Goal: Information Seeking & Learning: Learn about a topic

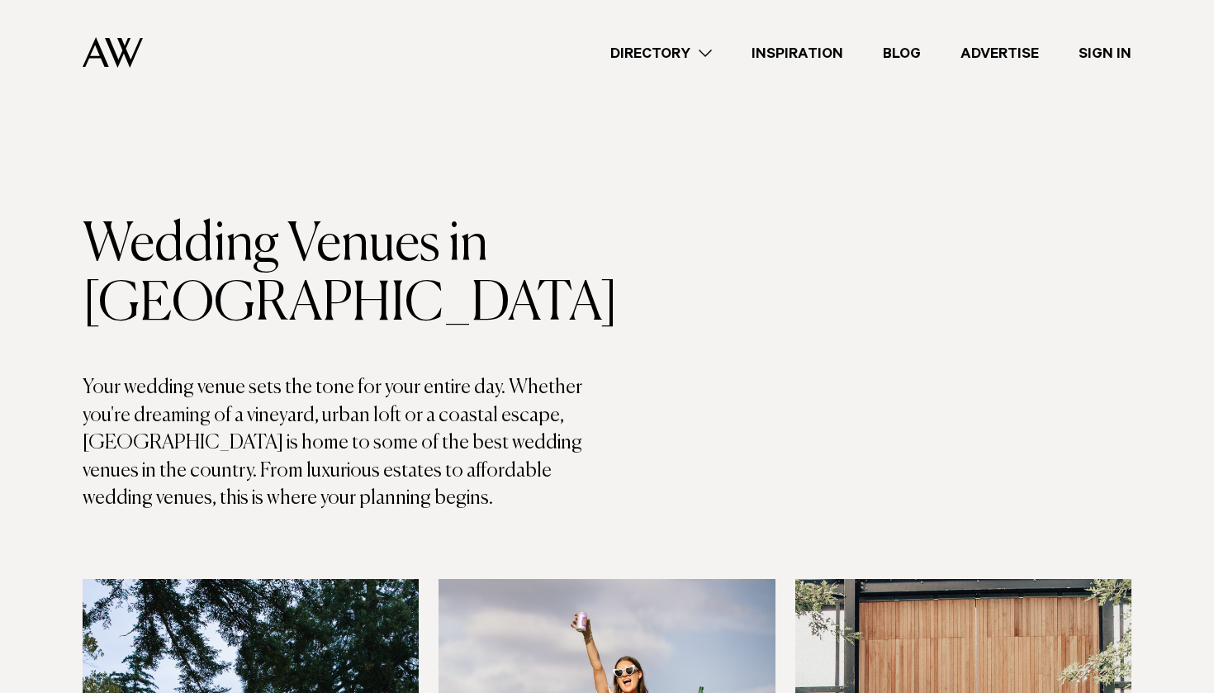
click at [682, 50] on link "Directory" at bounding box center [660, 53] width 141 height 22
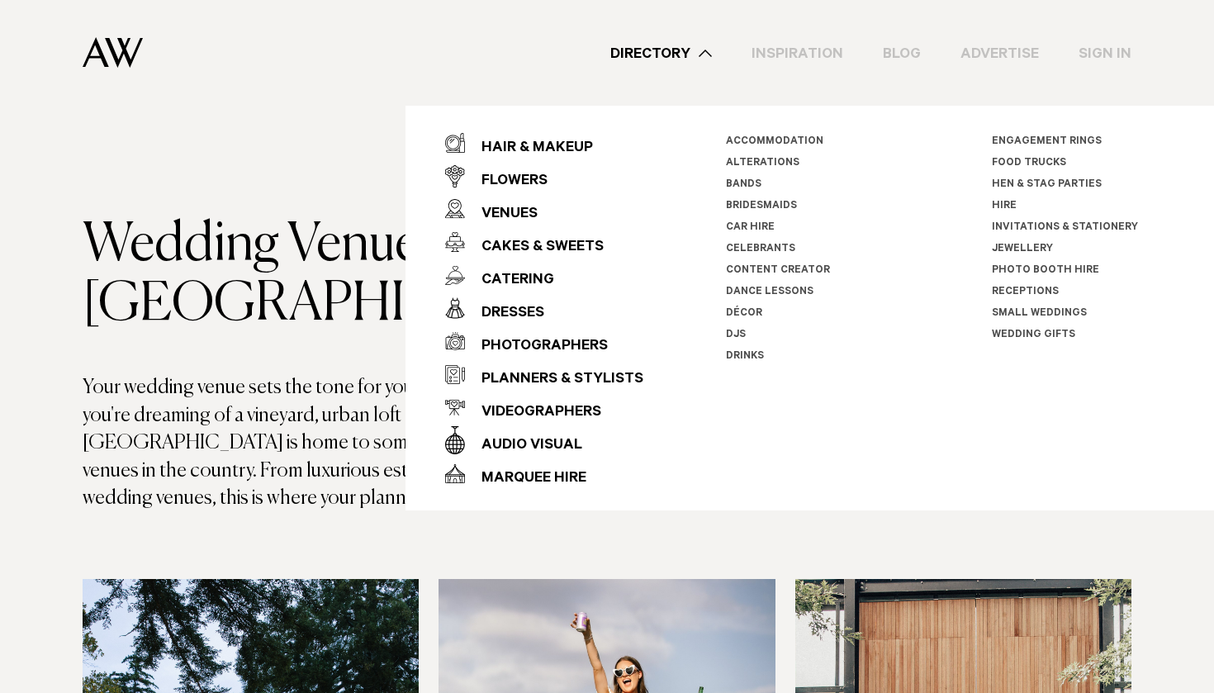
click at [808, 46] on link "Inspiration" at bounding box center [797, 53] width 131 height 22
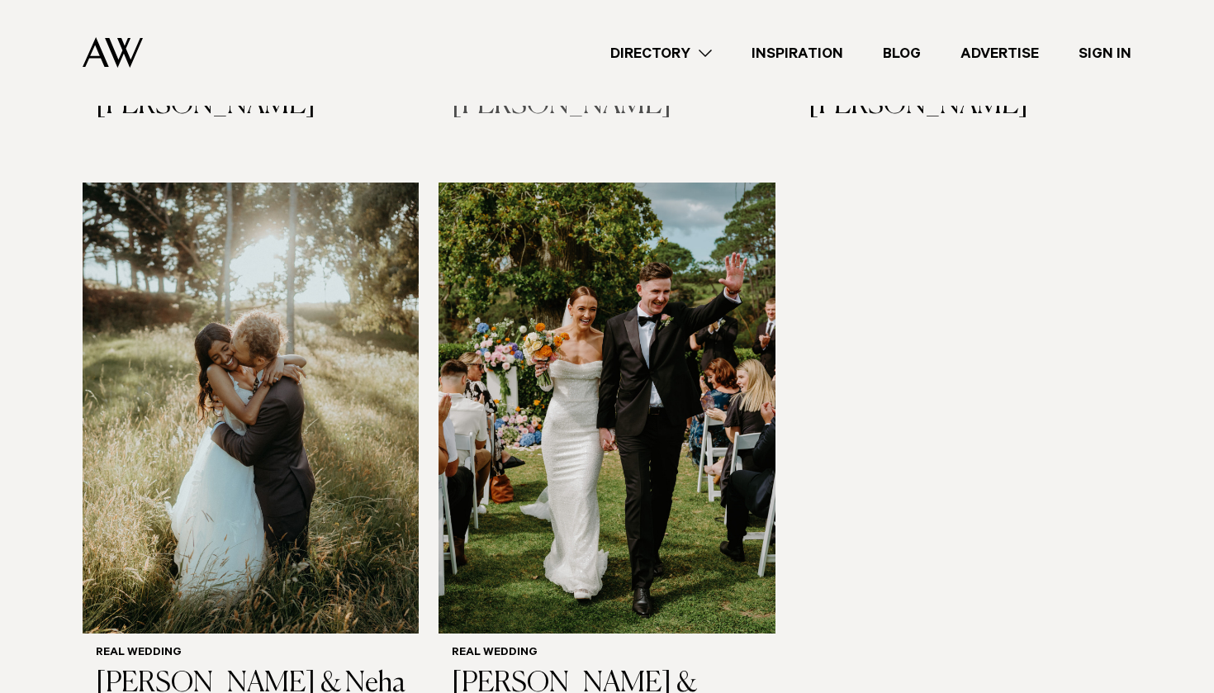
scroll to position [2190, 0]
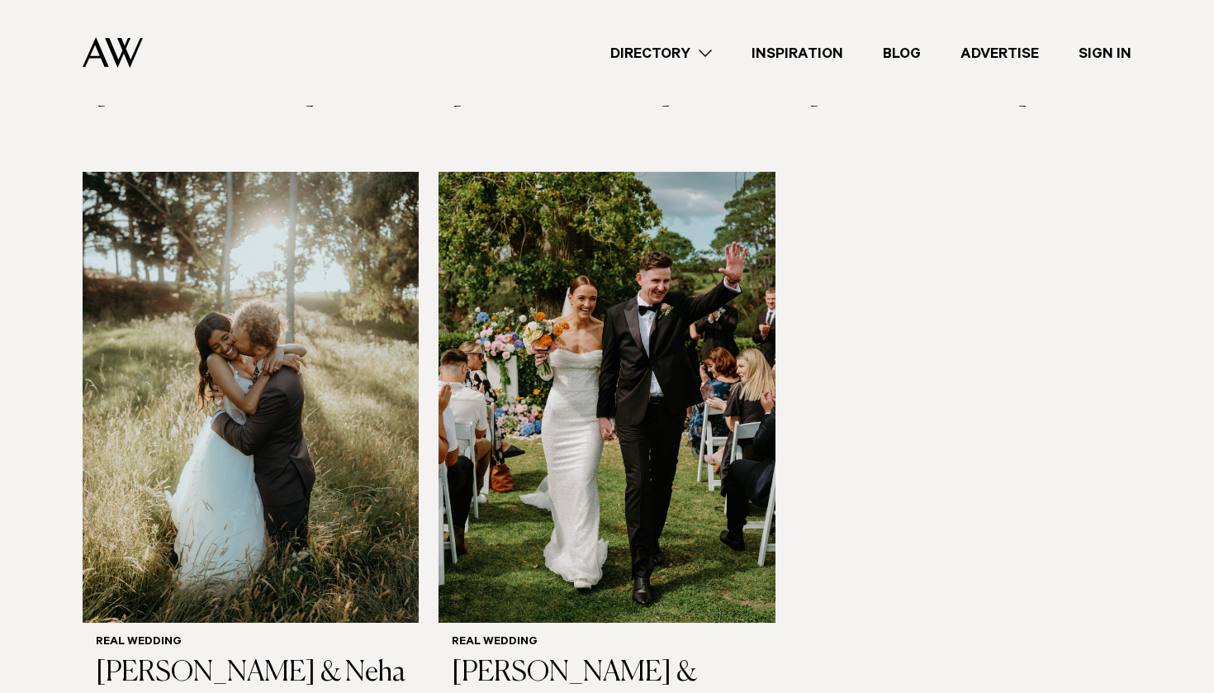
click at [682, 54] on link "Directory" at bounding box center [660, 53] width 141 height 22
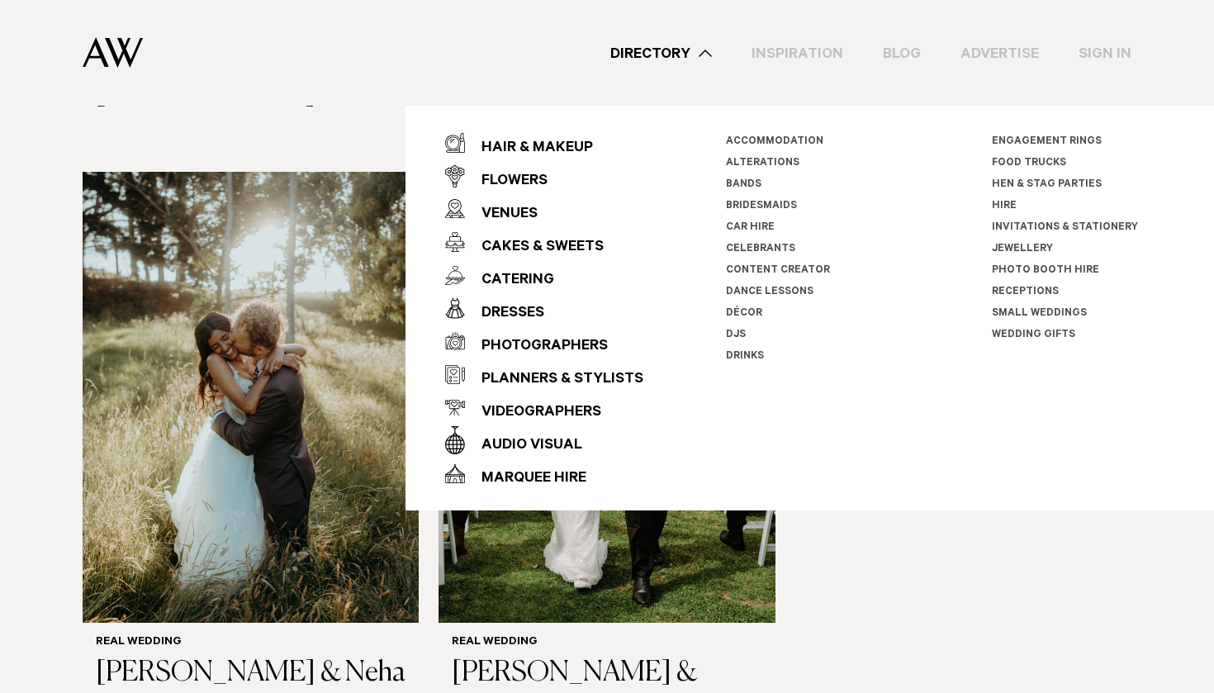
scroll to position [2126, 0]
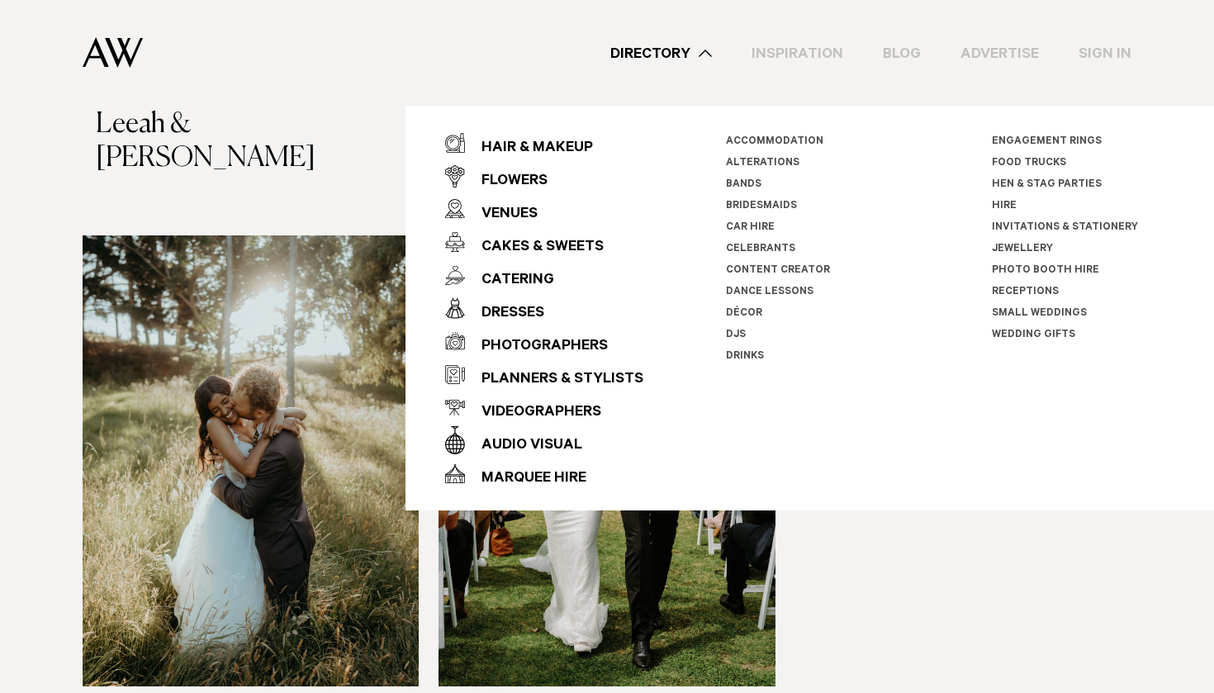
click at [753, 246] on link "Celebrants" at bounding box center [760, 250] width 69 height 12
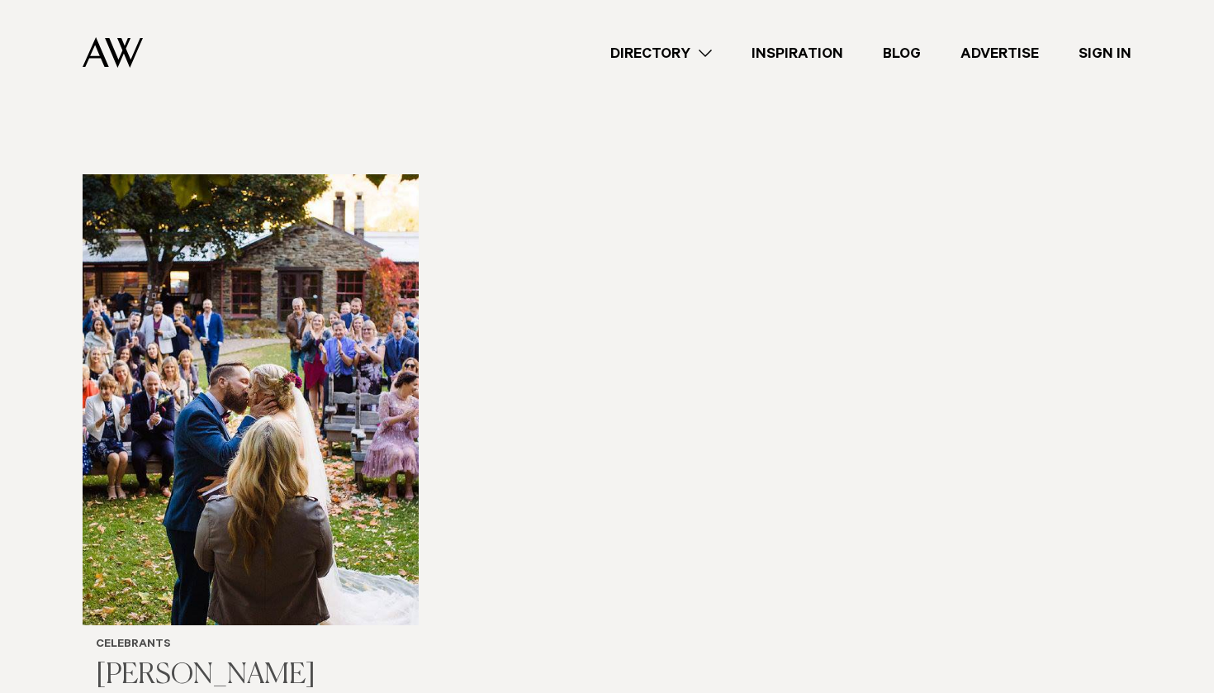
scroll to position [2373, 0]
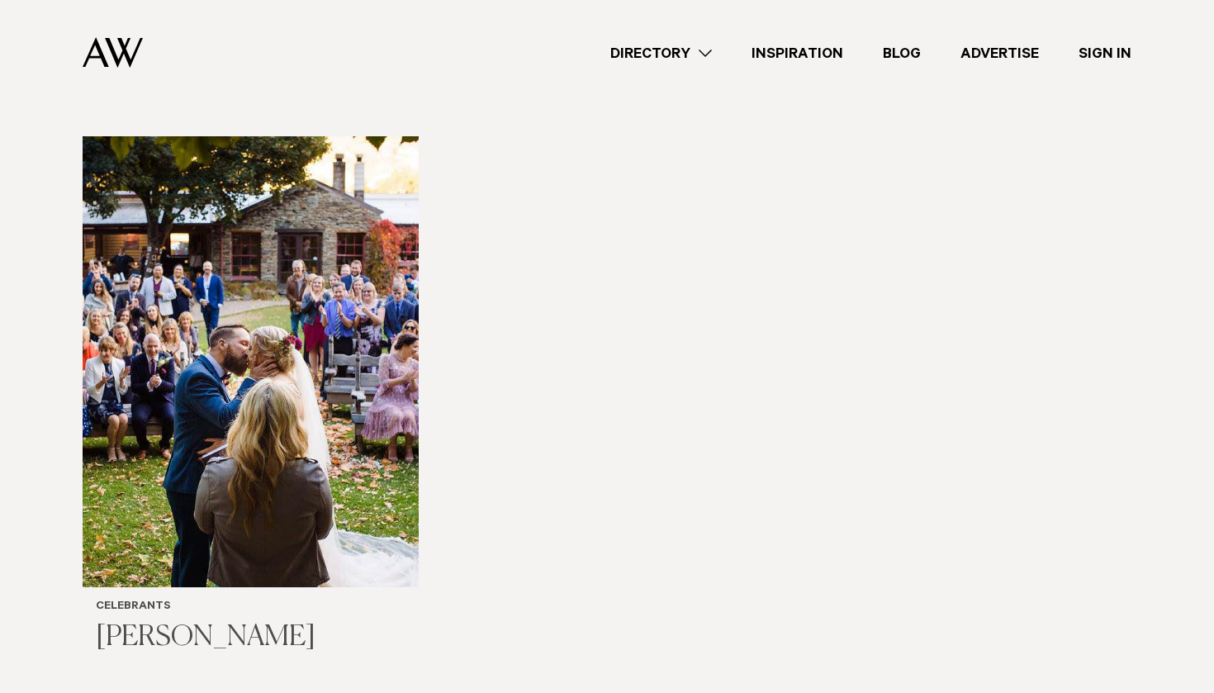
click at [304, 402] on img at bounding box center [251, 361] width 336 height 451
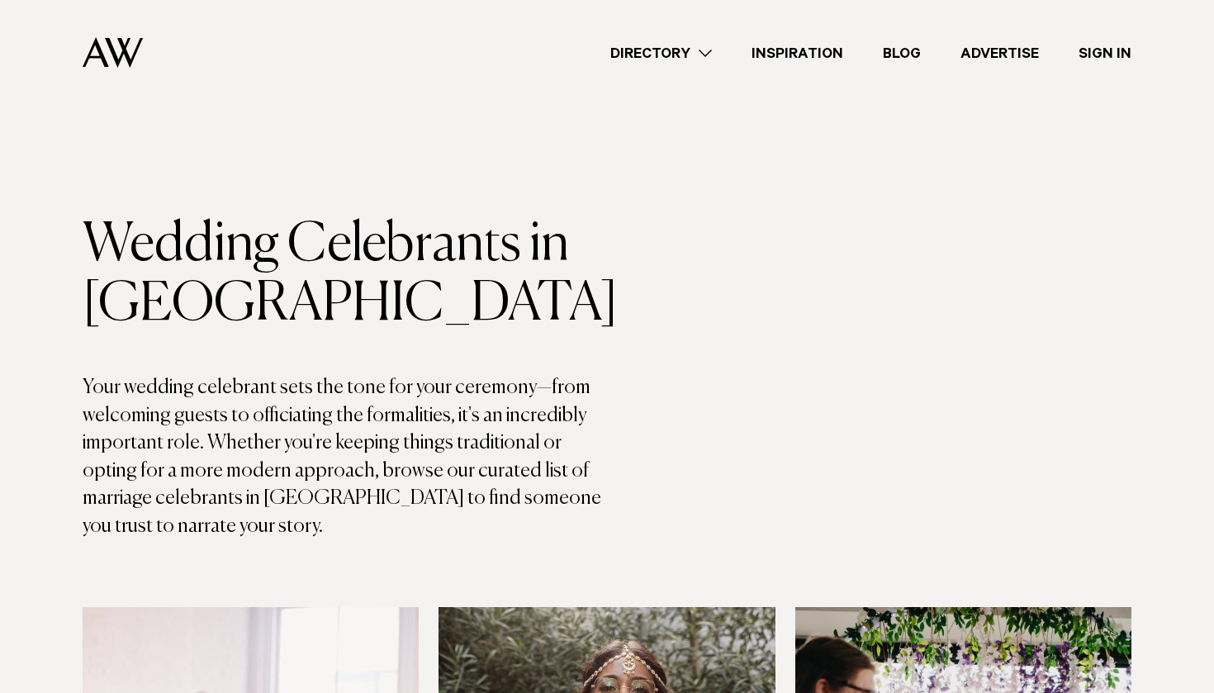
scroll to position [0, 0]
click at [1021, 45] on link "Advertise" at bounding box center [999, 53] width 118 height 22
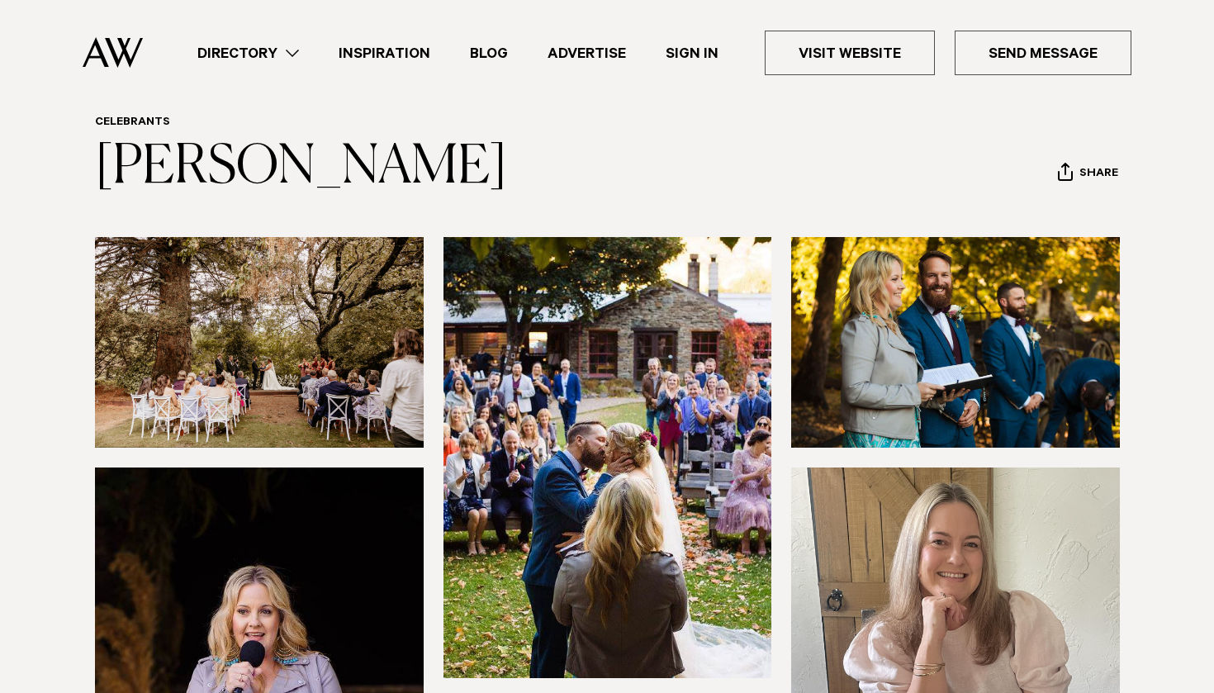
scroll to position [60, 0]
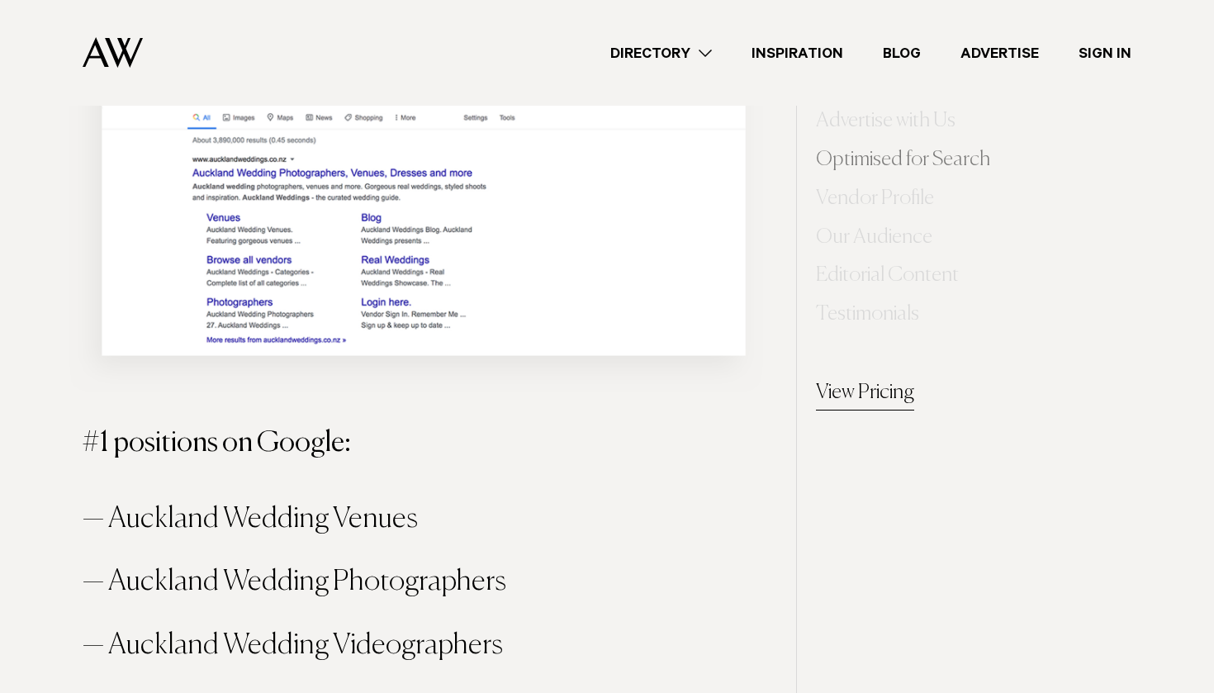
scroll to position [1291, 0]
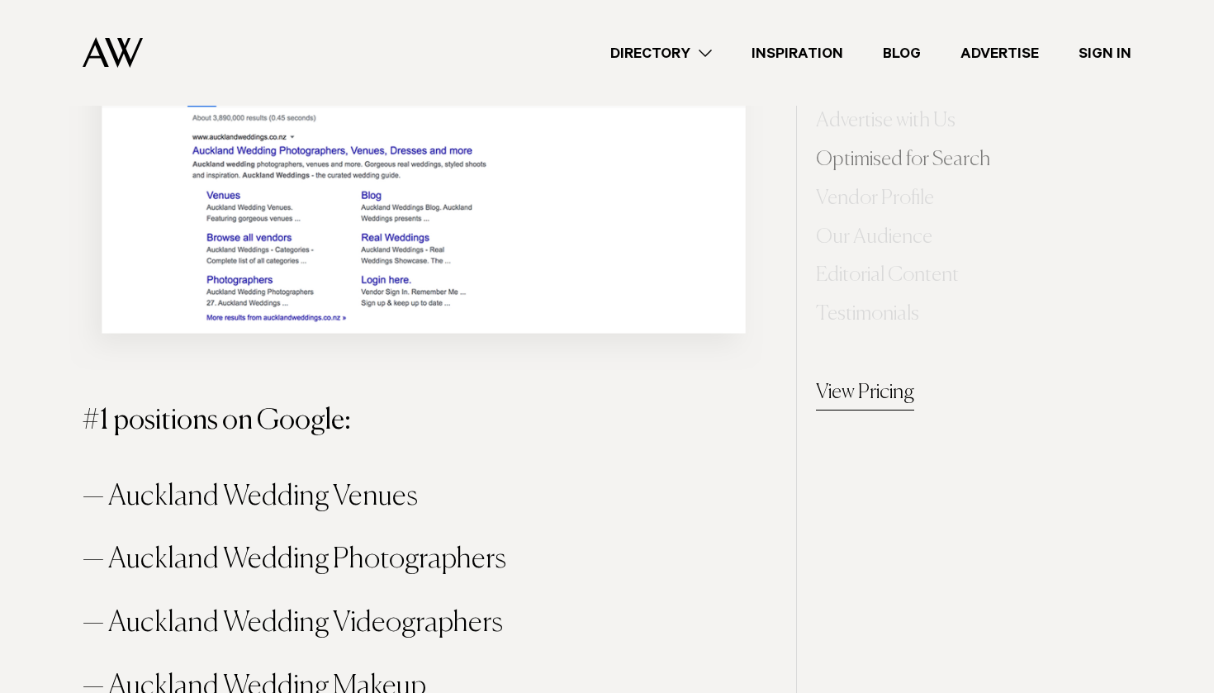
click at [869, 366] on nav "Advertise with Us Optimised for Search Vendor Profile Our Audience Editorial Co…" at bounding box center [902, 208] width 211 height 416
click at [865, 404] on link "View Pricing" at bounding box center [865, 393] width 98 height 33
